Goal: Check status: Check status

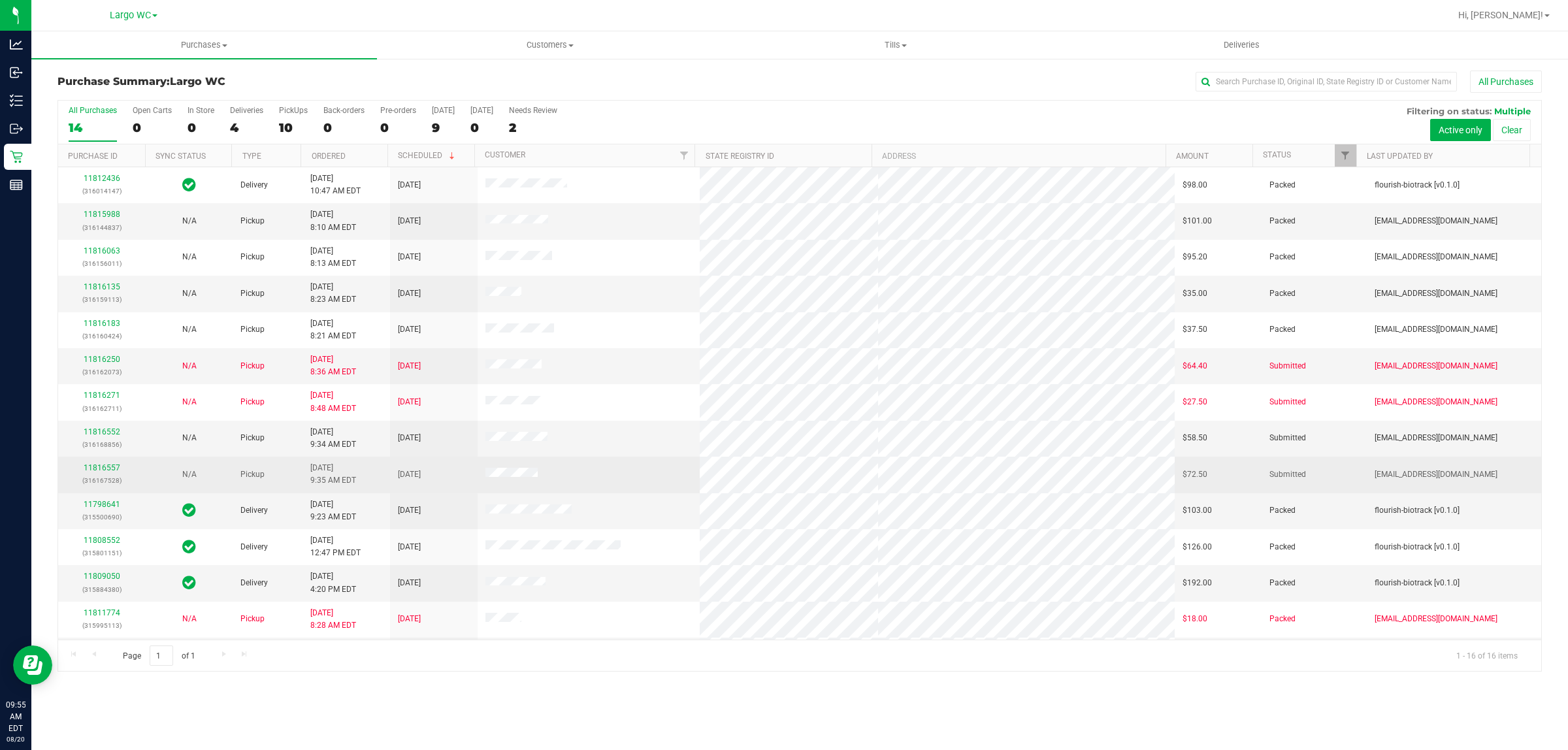
click at [95, 465] on div "11816557 (316167528)" at bounding box center [101, 474] width 71 height 24
click at [90, 470] on link "11816557" at bounding box center [101, 468] width 36 height 9
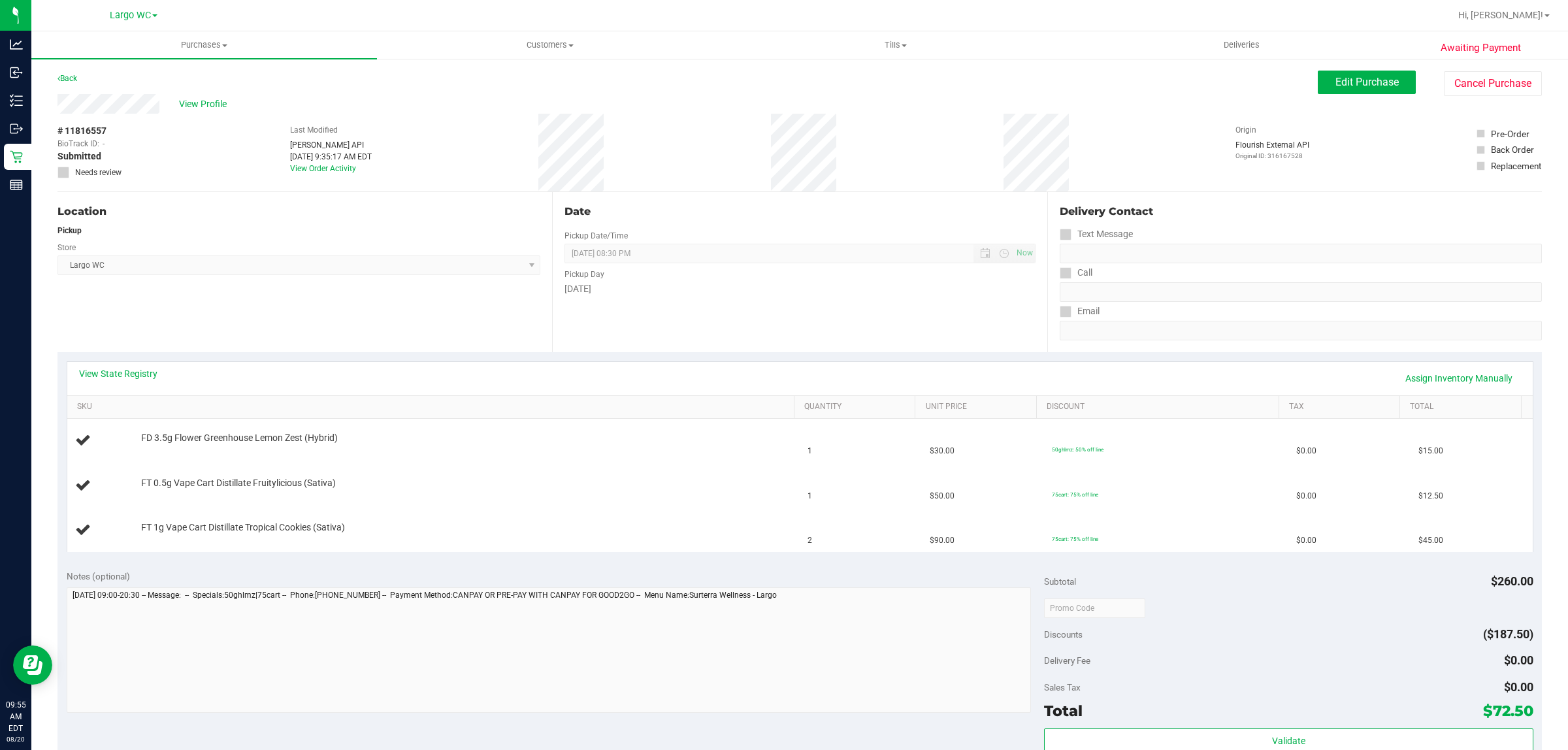
click at [945, 123] on div "# 11816557 BioTrack ID: - Submitted Needs review Last Modified [PERSON_NAME] AP…" at bounding box center [800, 153] width 1485 height 78
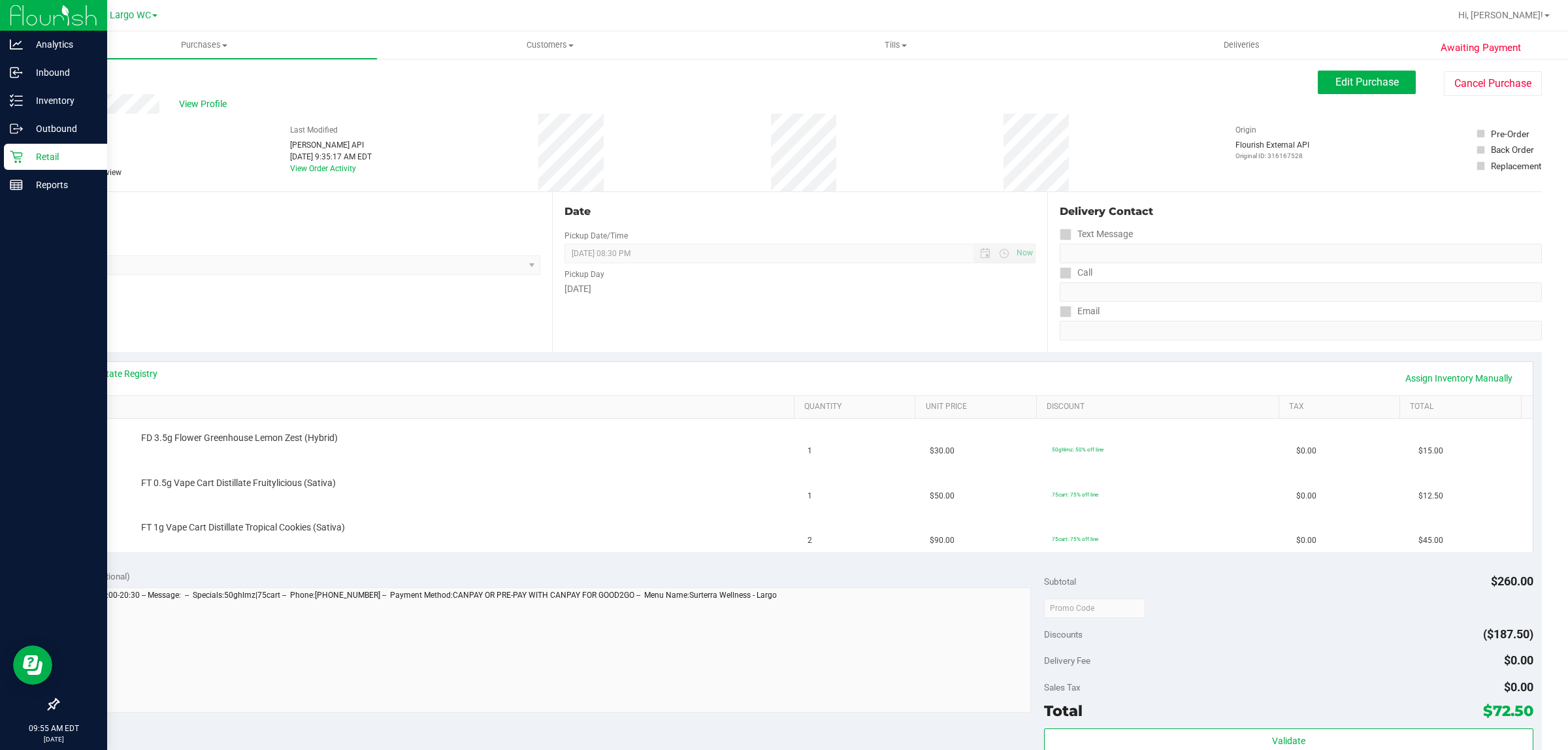
click at [27, 154] on p "Retail" at bounding box center [62, 157] width 79 height 15
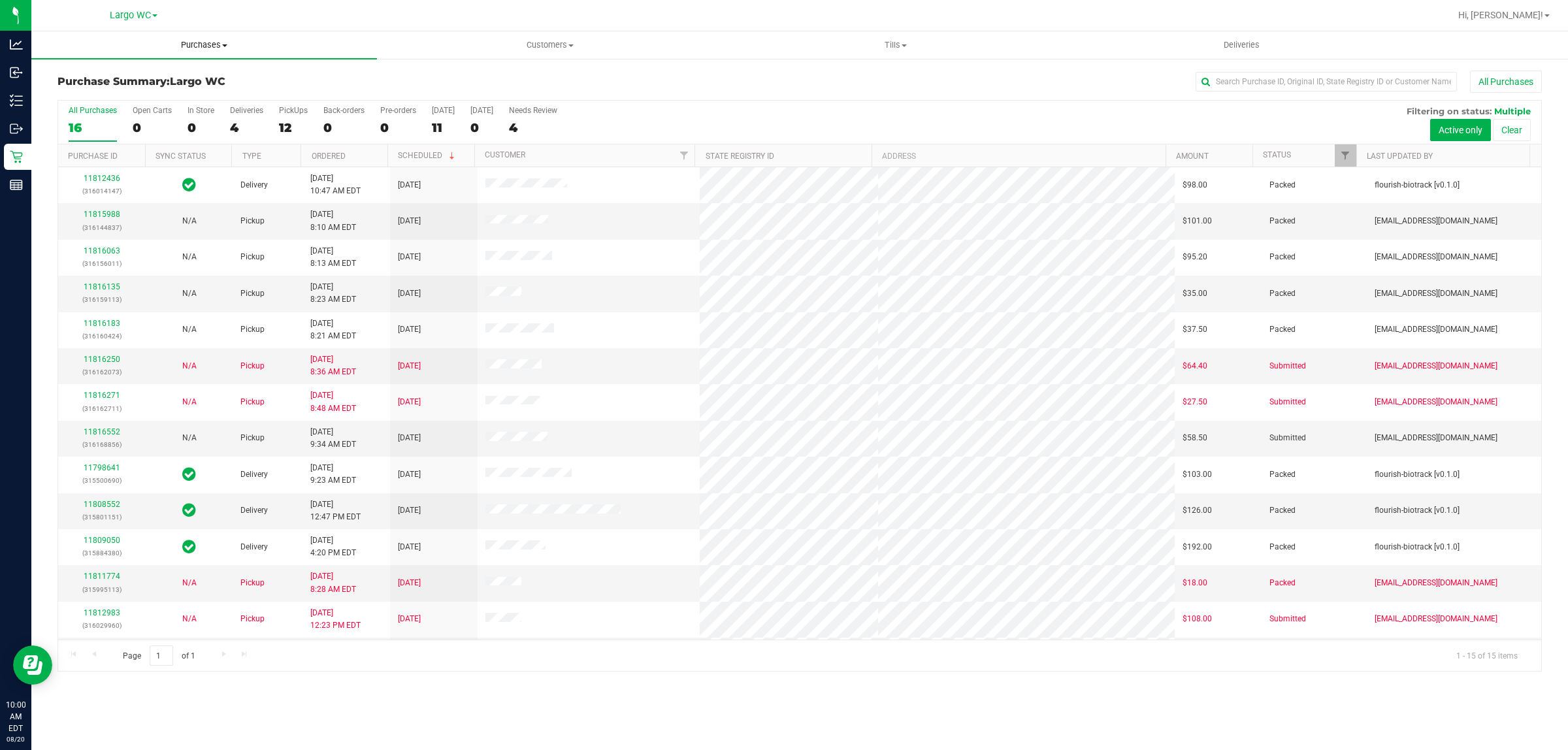
click at [214, 47] on span "Purchases" at bounding box center [204, 44] width 346 height 12
click at [80, 106] on span "All purchases" at bounding box center [78, 110] width 93 height 11
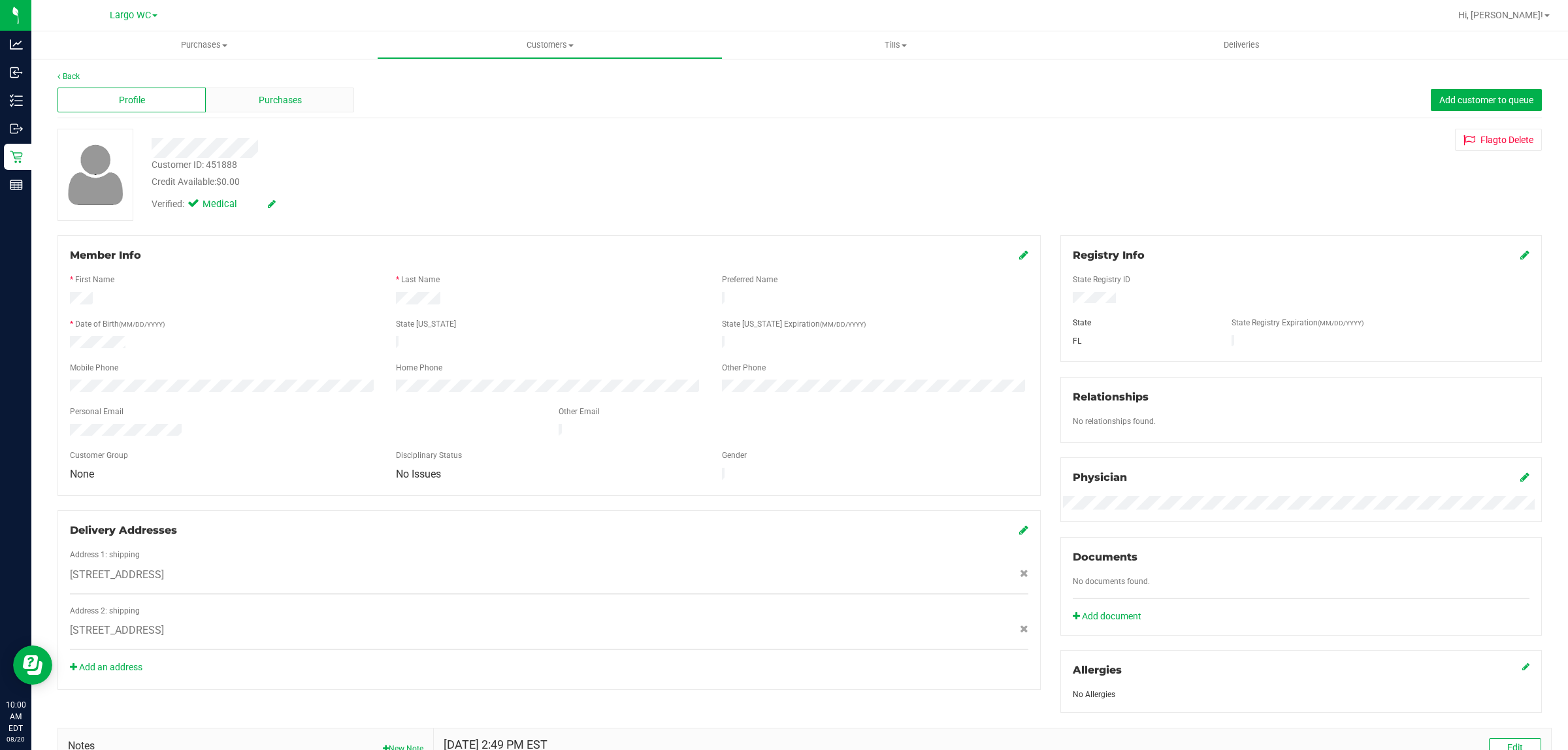
click at [259, 105] on span "Purchases" at bounding box center [280, 100] width 43 height 14
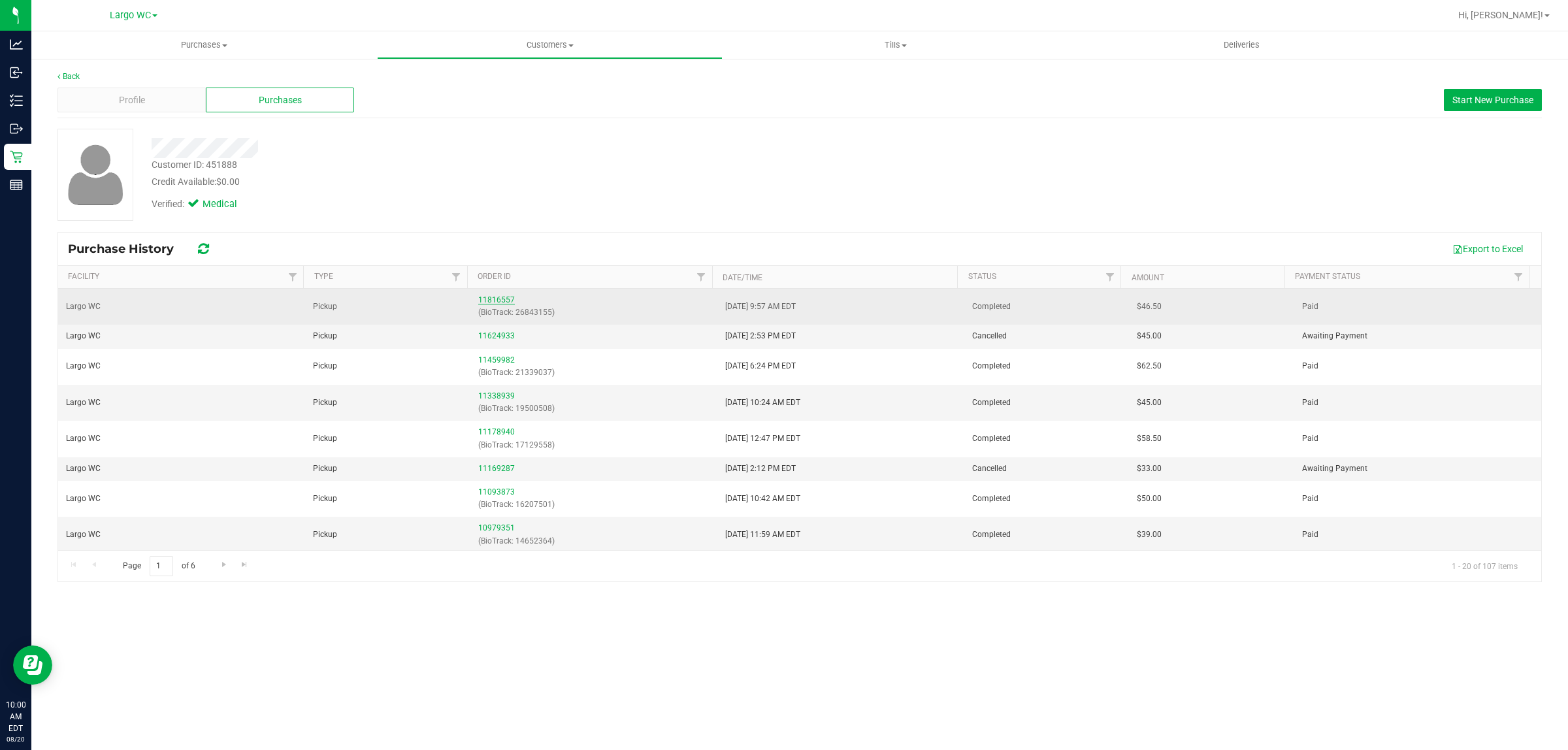
click at [498, 299] on link "11816557" at bounding box center [497, 299] width 36 height 9
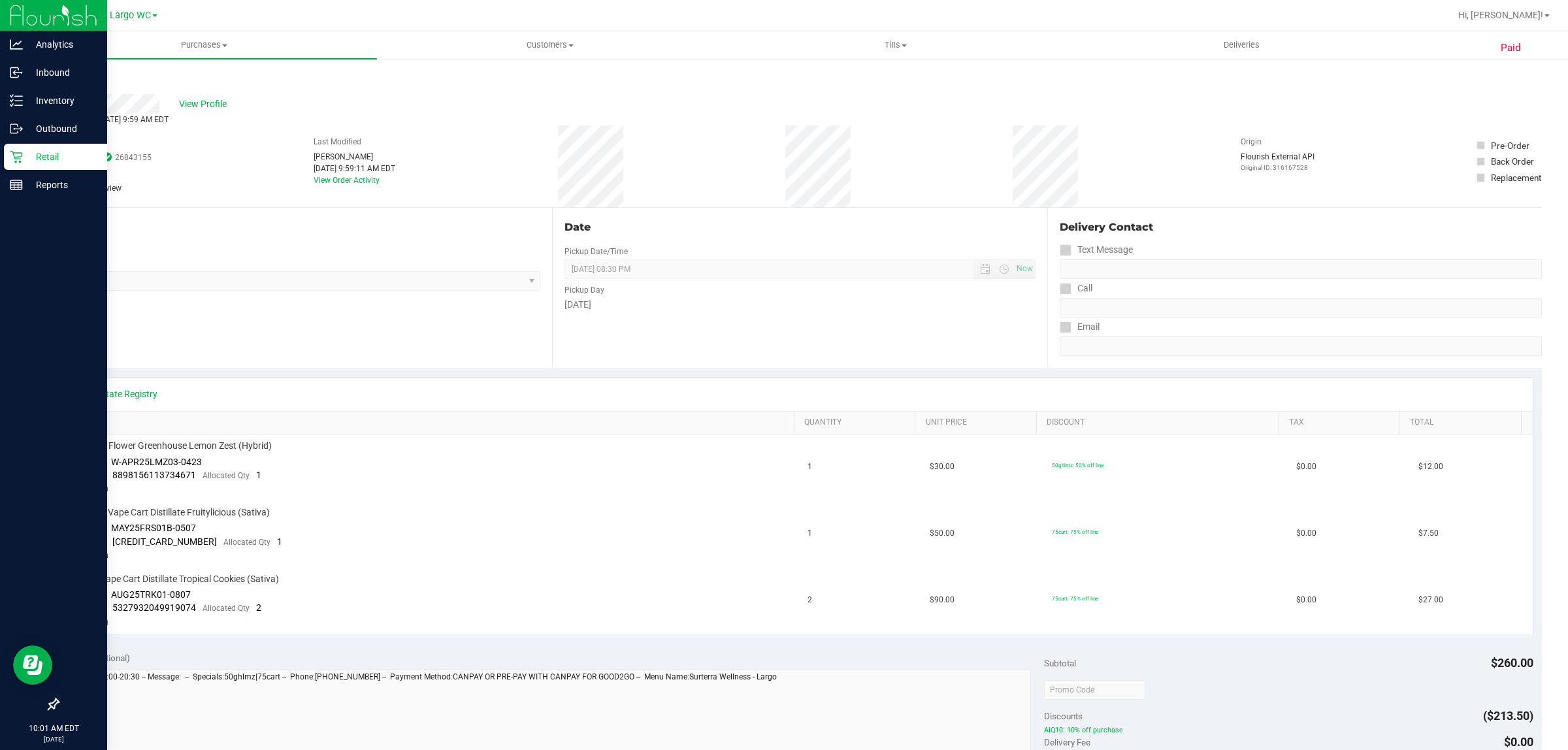
click at [60, 157] on p "Retail" at bounding box center [62, 157] width 79 height 15
